Goal: Task Accomplishment & Management: Manage account settings

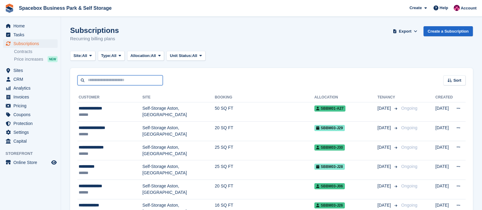
click at [113, 81] on input "text" at bounding box center [119, 80] width 85 height 10
type input "*****"
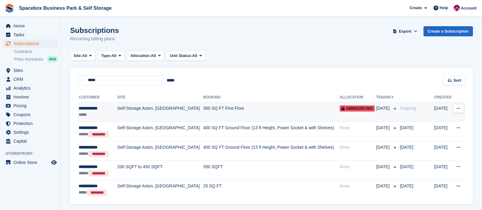
click at [137, 119] on td "Self-Storage Aston, [GEOGRAPHIC_DATA]" at bounding box center [160, 111] width 86 height 19
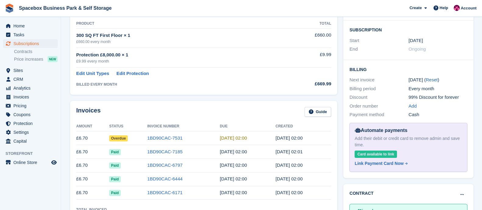
scroll to position [117, 0]
